Goal: Find specific page/section: Find specific page/section

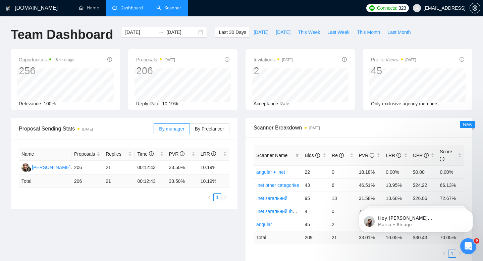
click at [160, 5] on link "Scanner" at bounding box center [168, 8] width 25 height 6
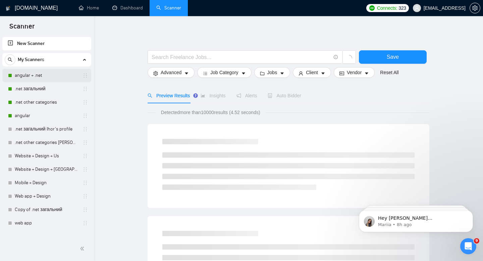
click at [54, 76] on link "angular + .net" at bounding box center [47, 75] width 64 height 13
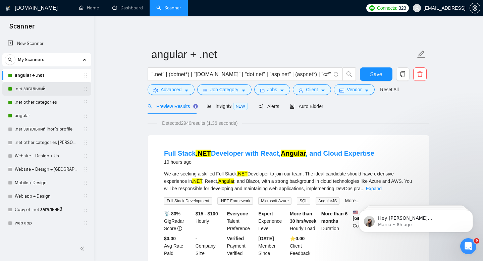
click at [28, 90] on link ".net загальний" at bounding box center [47, 88] width 64 height 13
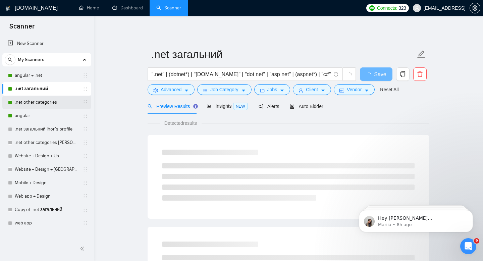
click at [30, 100] on link ".net other categories" at bounding box center [47, 102] width 64 height 13
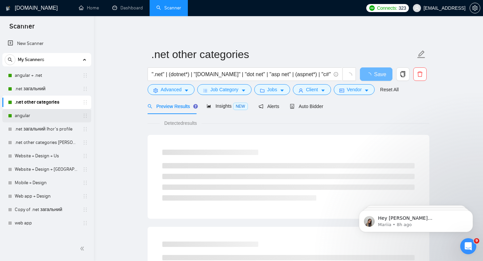
click at [31, 115] on link "angular" at bounding box center [47, 115] width 64 height 13
